Goal: Task Accomplishment & Management: Use online tool/utility

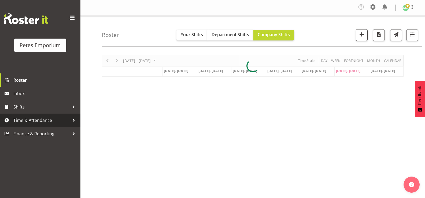
click at [45, 118] on span "Time & Attendance" at bounding box center [41, 120] width 56 height 8
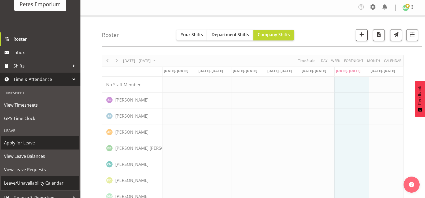
scroll to position [47, 0]
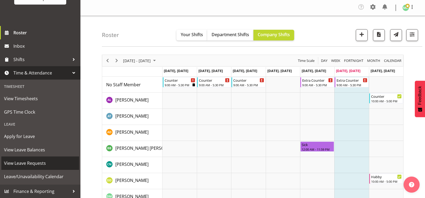
click at [45, 165] on span "View Leave Requests" at bounding box center [40, 163] width 72 height 8
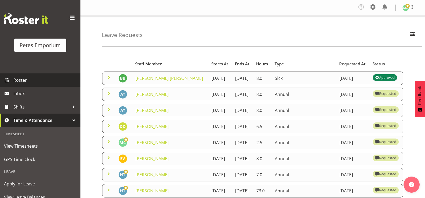
click at [20, 79] on span "Roster" at bounding box center [45, 80] width 64 height 8
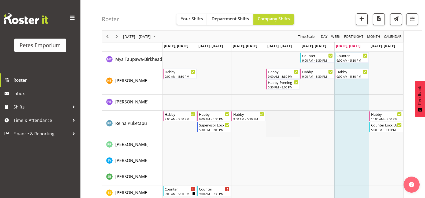
scroll to position [508, 0]
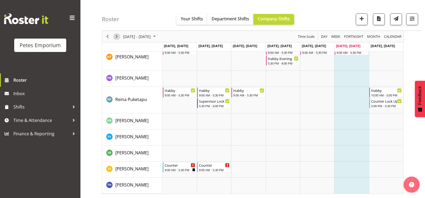
click at [114, 36] on span "Next" at bounding box center [116, 36] width 6 height 7
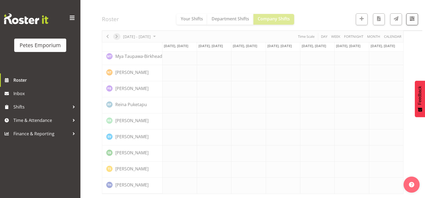
scroll to position [414, 0]
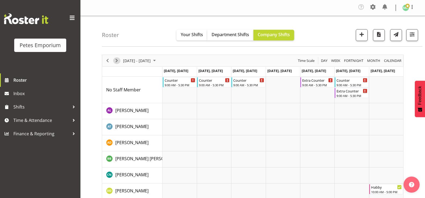
click at [114, 59] on span "Next" at bounding box center [116, 60] width 6 height 7
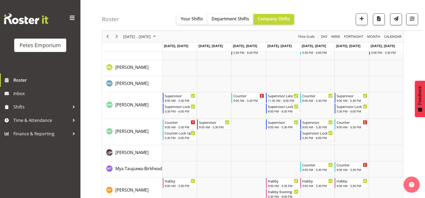
scroll to position [376, 0]
click at [43, 118] on span "Time & Attendance" at bounding box center [41, 120] width 56 height 8
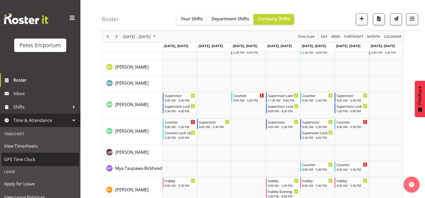
click at [50, 159] on span "GPS Time Clock" at bounding box center [40, 160] width 72 height 8
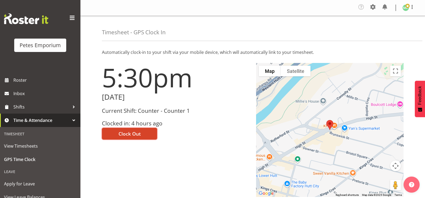
click at [113, 133] on button "Clock Out" at bounding box center [129, 134] width 55 height 12
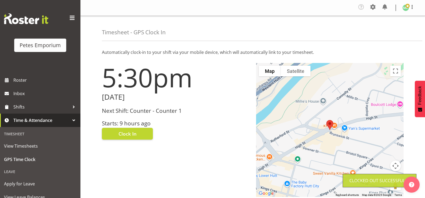
click at [413, 11] on div at bounding box center [412, 8] width 6 height 8
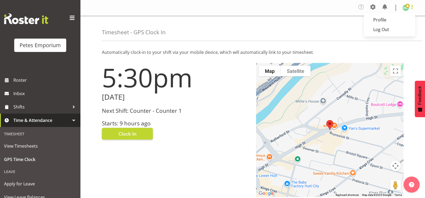
click at [413, 10] on span at bounding box center [412, 7] width 6 height 6
click at [410, 9] on span at bounding box center [412, 7] width 6 height 6
click at [394, 31] on link "Log Out" at bounding box center [390, 30] width 52 height 10
